Goal: Understand process/instructions: Learn how to perform a task or action

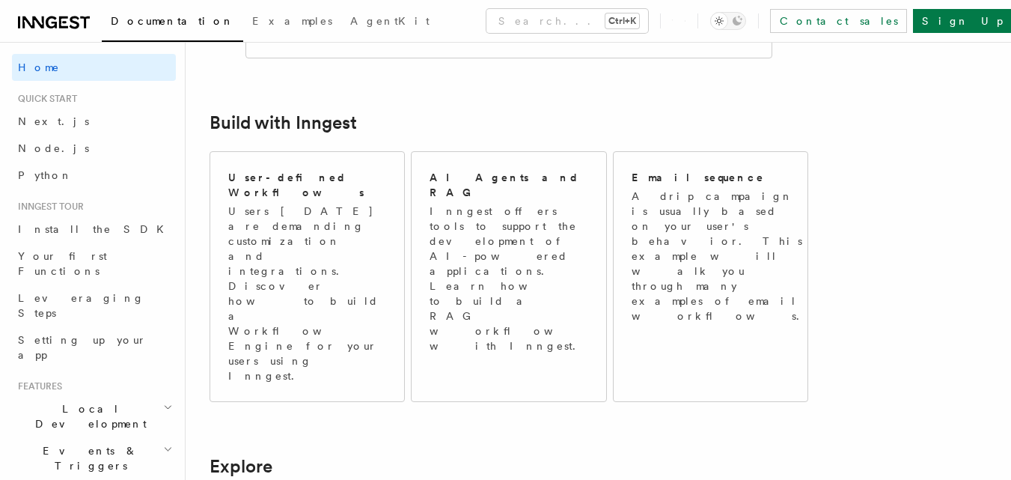
scroll to position [682, 0]
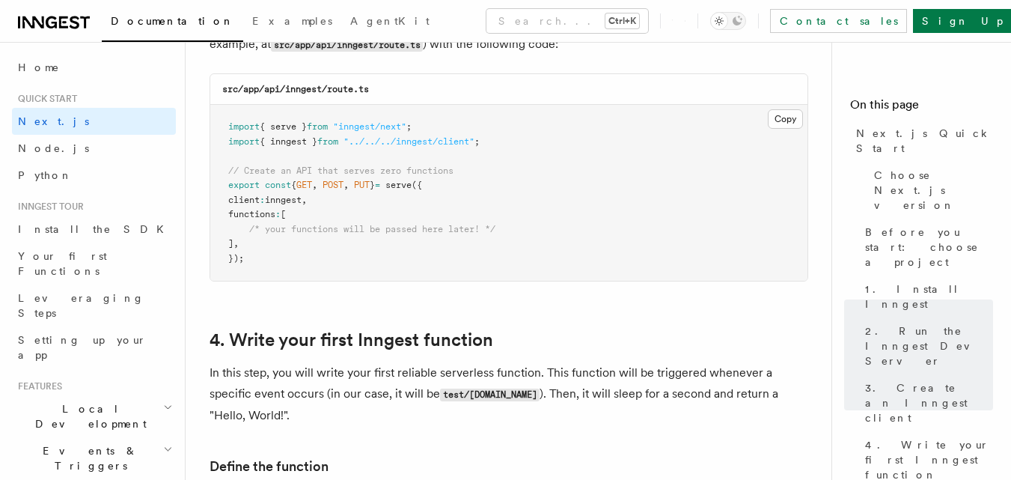
scroll to position [2096, 0]
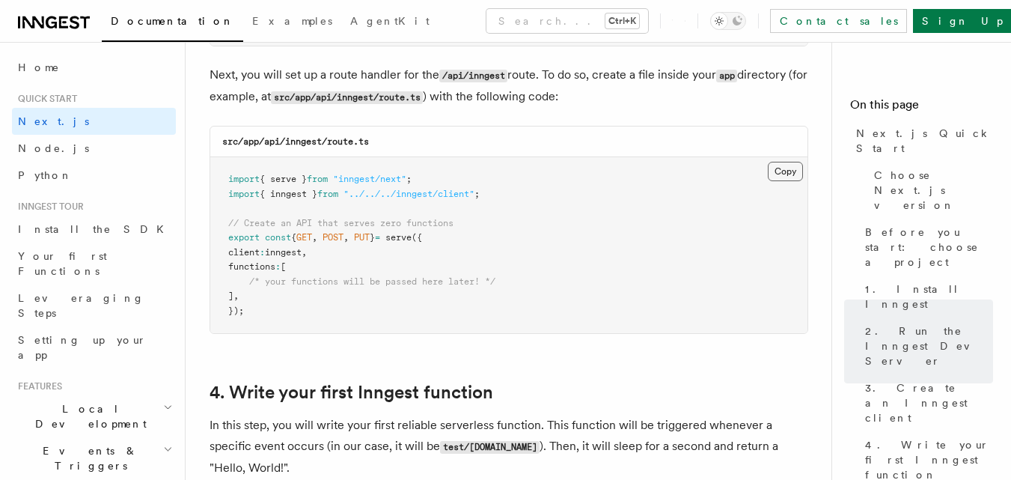
click at [794, 181] on button "Copy Copied" at bounding box center [785, 171] width 35 height 19
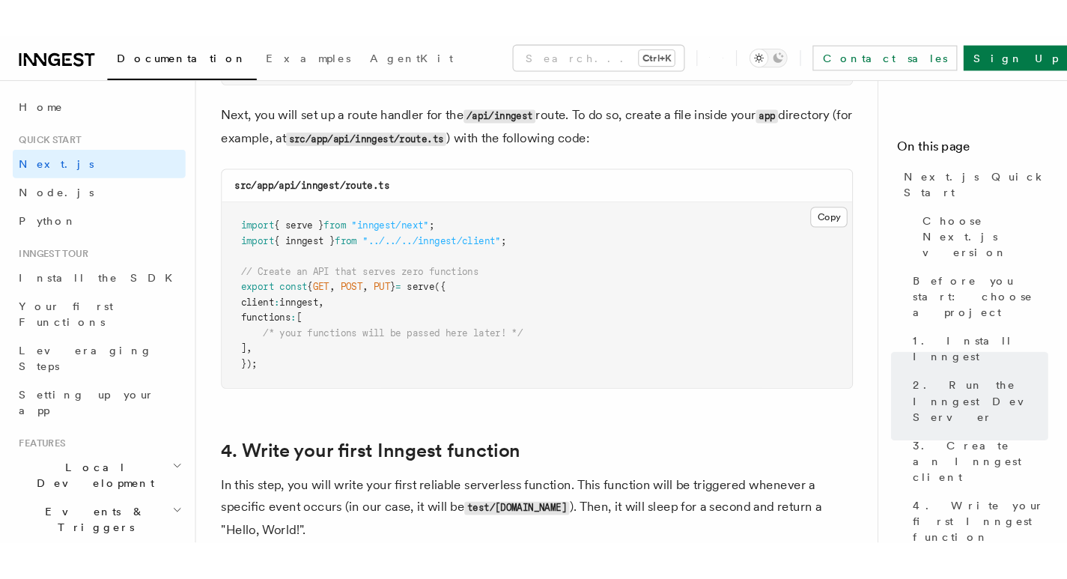
scroll to position [2067, 0]
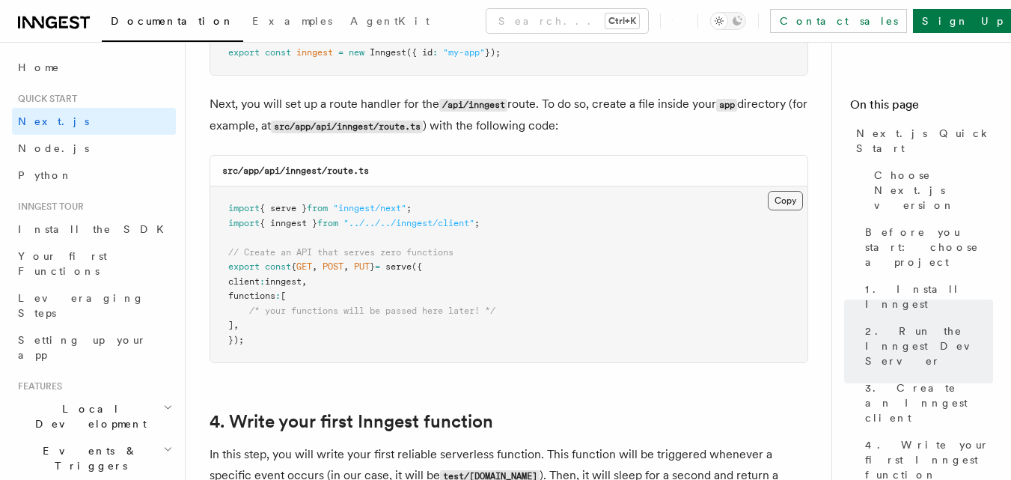
click at [786, 204] on button "Copy Copied" at bounding box center [785, 200] width 35 height 19
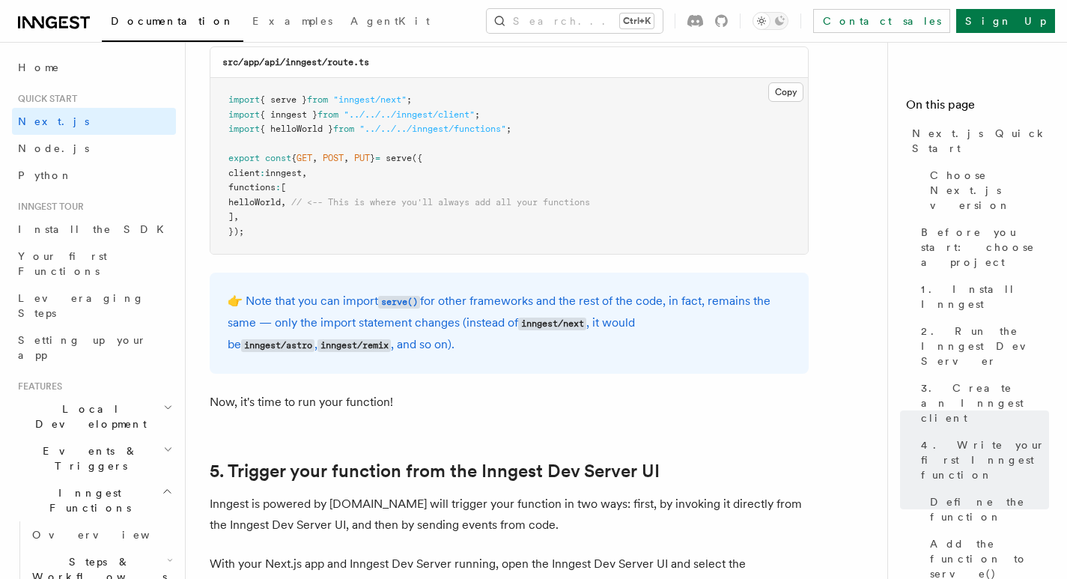
scroll to position [2920, 0]
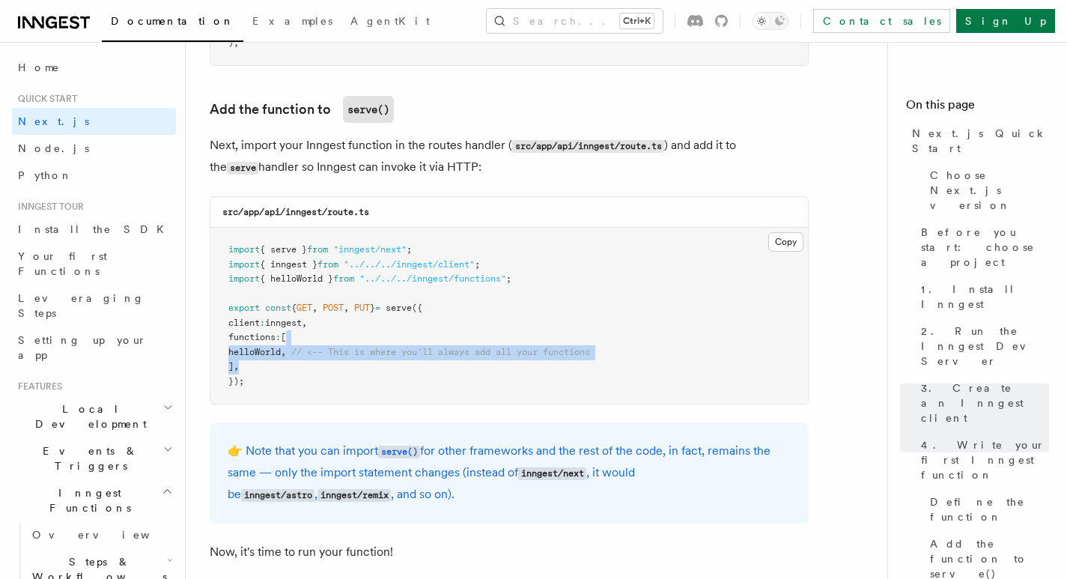
drag, startPoint x: 297, startPoint y: 335, endPoint x: 257, endPoint y: 365, distance: 50.3
click at [257, 365] on pre "import { serve } from "inngest/next" ; import { inngest } from "../../../innges…" at bounding box center [508, 316] width 597 height 176
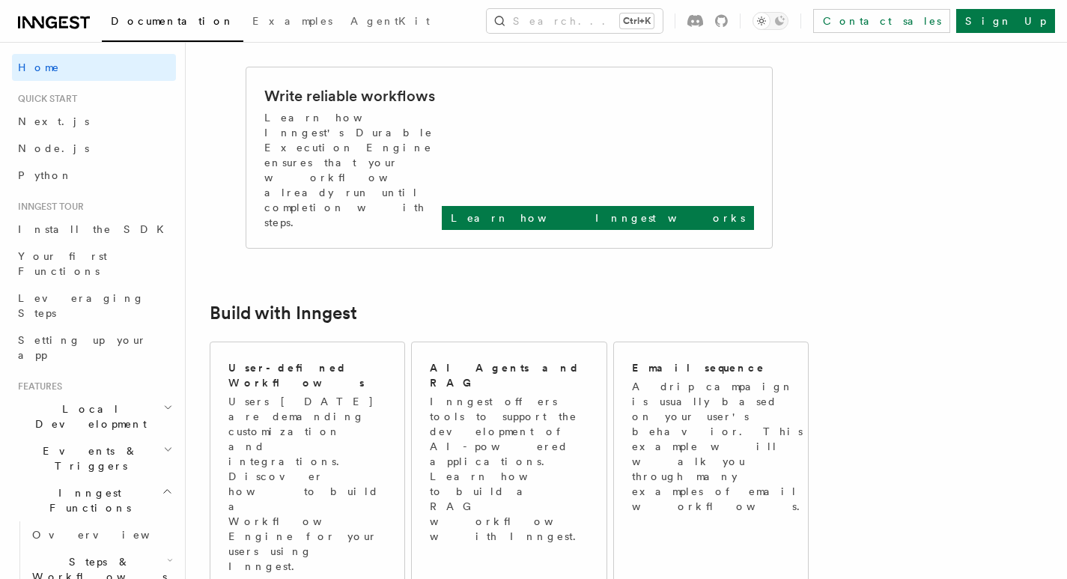
scroll to position [433, 0]
